Goal: Task Accomplishment & Management: Use online tool/utility

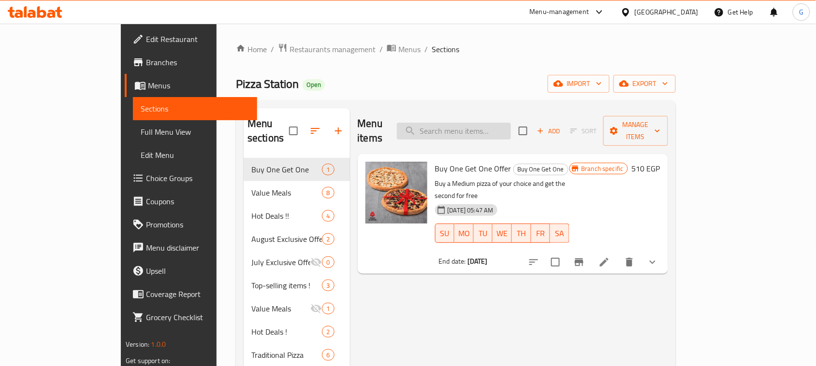
click at [511, 124] on input "search" at bounding box center [454, 131] width 114 height 17
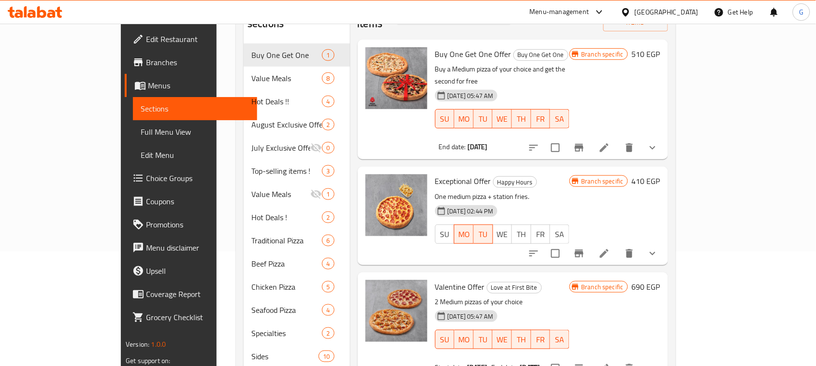
scroll to position [109, 0]
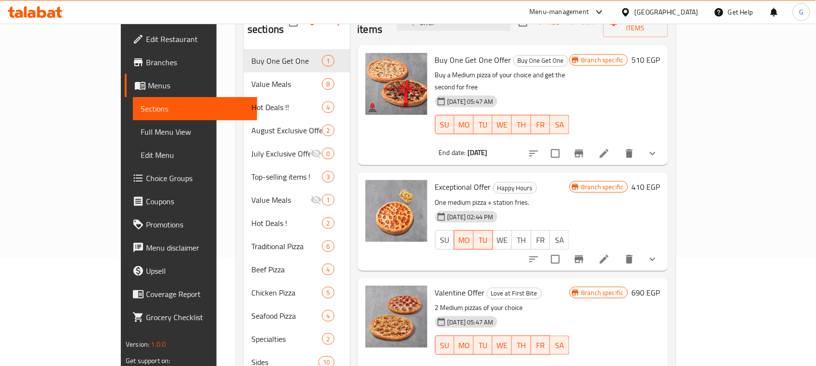
type input "offer"
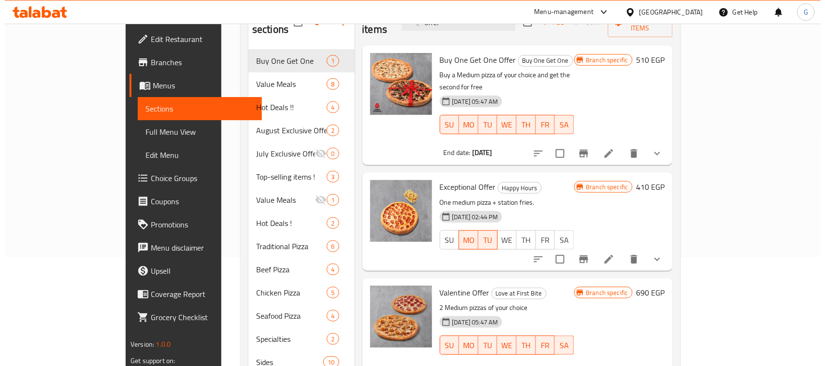
scroll to position [0, 0]
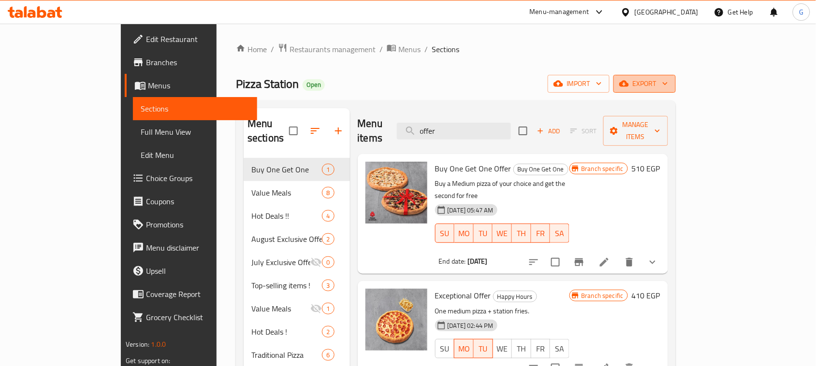
click at [668, 86] on span "export" at bounding box center [644, 84] width 47 height 12
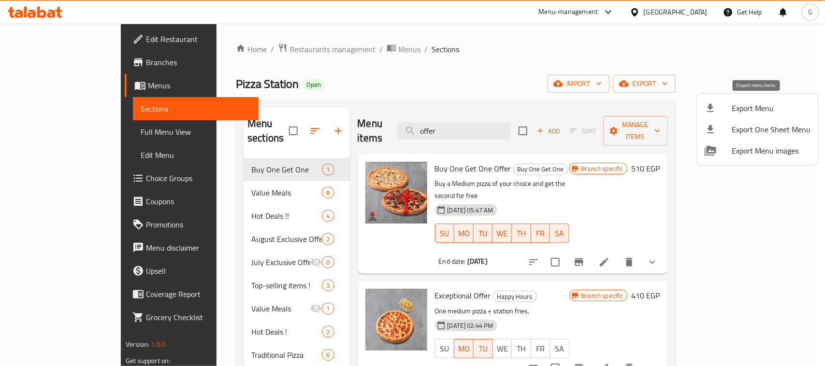
click at [763, 114] on span "Export Menu" at bounding box center [771, 108] width 79 height 12
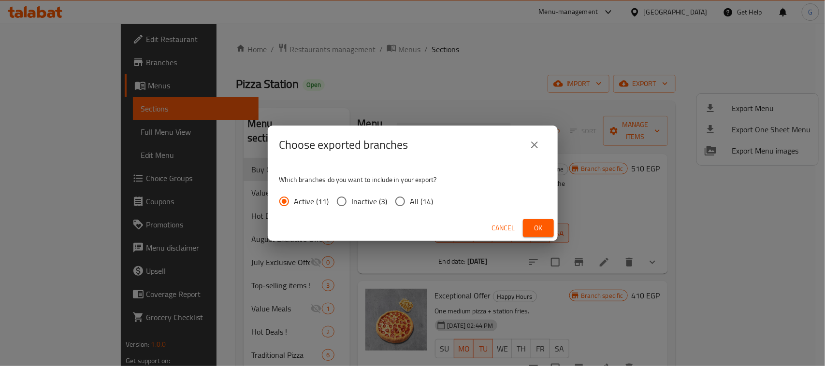
click at [441, 197] on div "Which branches do you want to include in your export? Active (11) Inactive (3) …" at bounding box center [413, 189] width 290 height 51
click at [424, 201] on span "All (14)" at bounding box center [421, 202] width 23 height 12
click at [410, 201] on input "All (14)" at bounding box center [400, 201] width 20 height 20
radio input "true"
click at [520, 225] on div "Cancel Ok" at bounding box center [413, 229] width 290 height 26
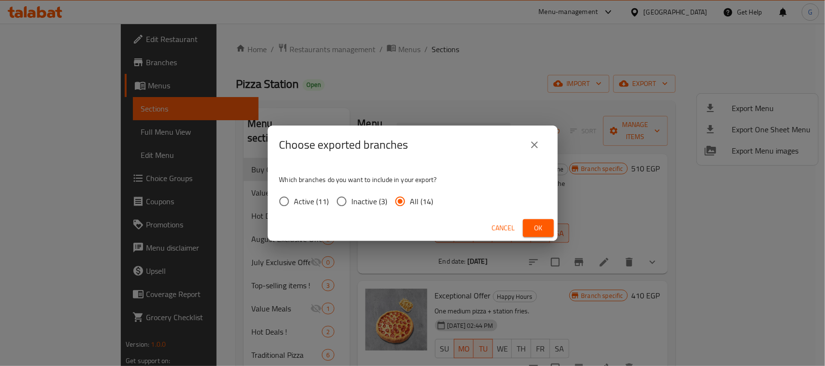
click at [546, 223] on button "Ok" at bounding box center [538, 228] width 31 height 18
